Goal: Check status

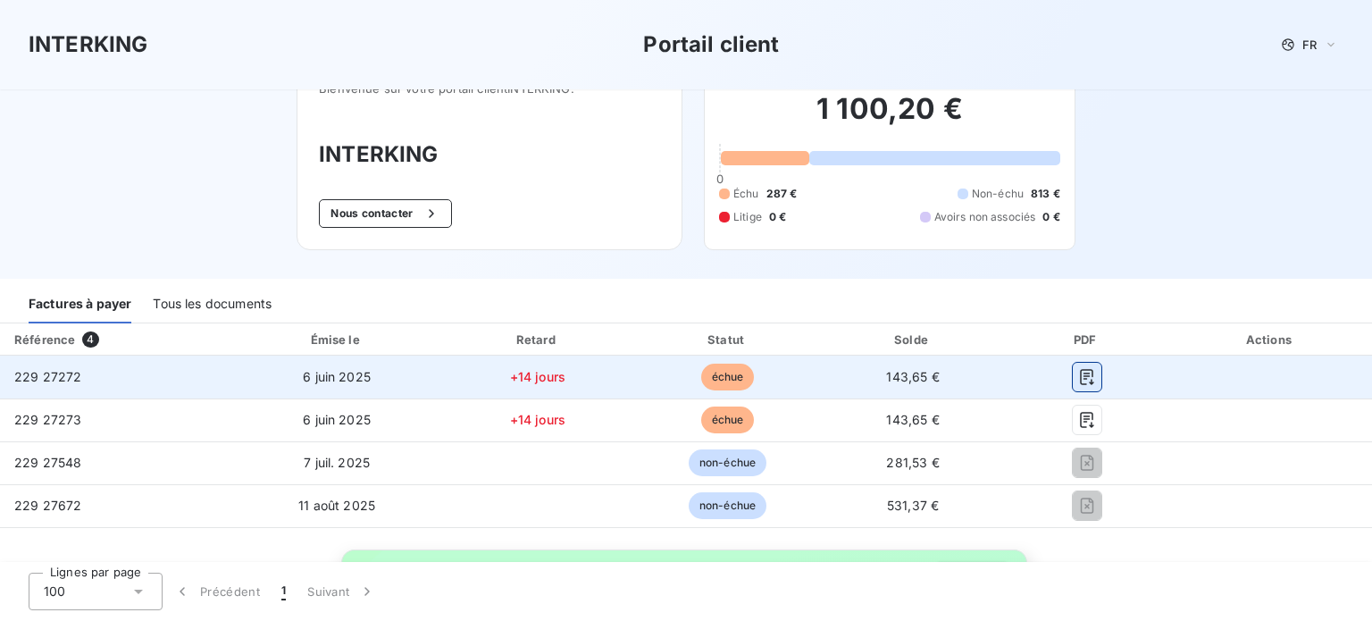
scroll to position [46, 0]
click at [1078, 369] on icon "button" at bounding box center [1087, 376] width 18 height 18
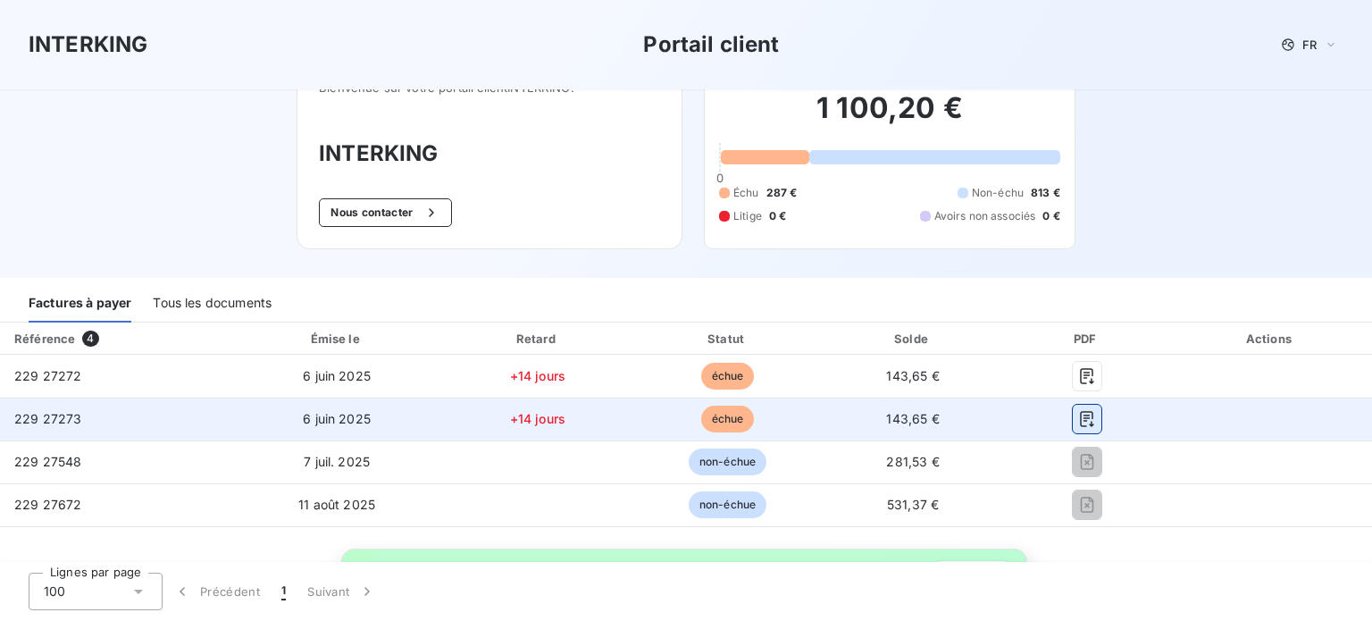
click at [1086, 407] on button "button" at bounding box center [1087, 419] width 29 height 29
